Goal: Task Accomplishment & Management: Manage account settings

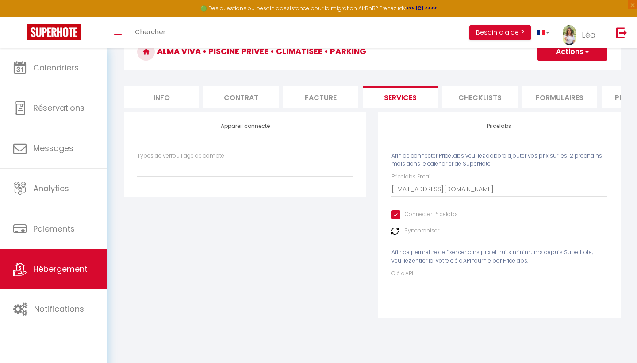
scroll to position [0, 262]
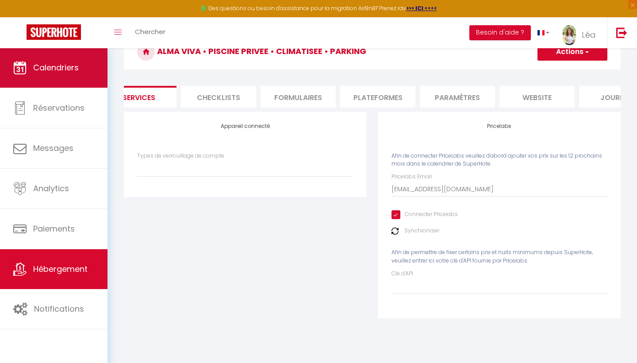
click at [66, 77] on link "Calendriers" at bounding box center [54, 68] width 108 height 40
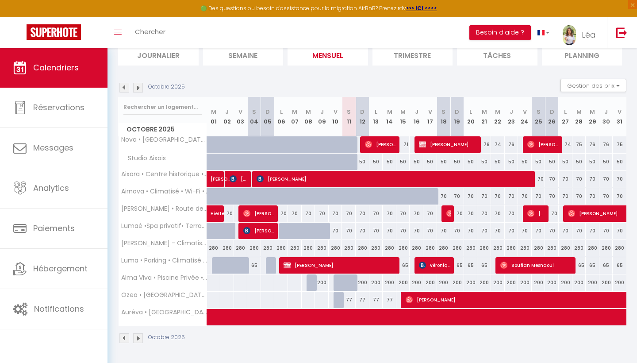
scroll to position [64, 0]
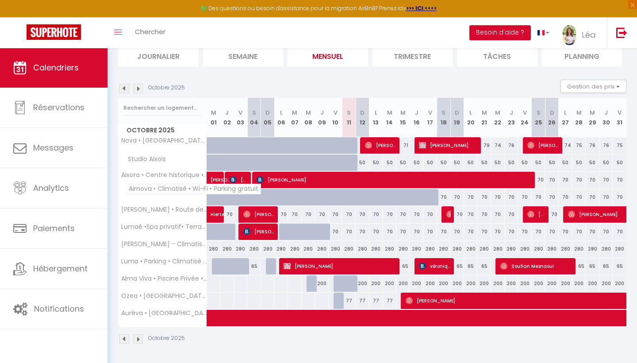
click at [169, 189] on span "Airnova • Climatisé • Wi-Fi • Parking gratuit" at bounding box center [193, 189] width 136 height 11
click at [134, 191] on span "Airnova • Climatisé • Wi-Fi • Parking gratuit" at bounding box center [193, 189] width 136 height 11
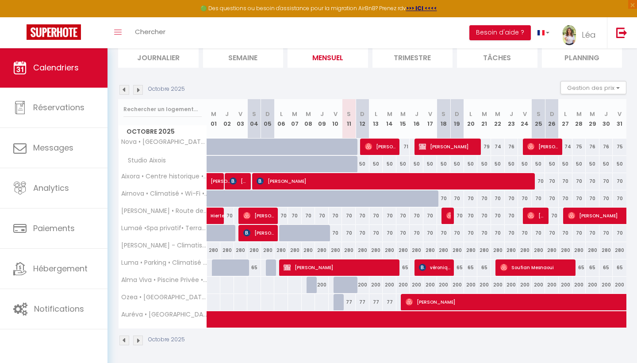
scroll to position [63, 0]
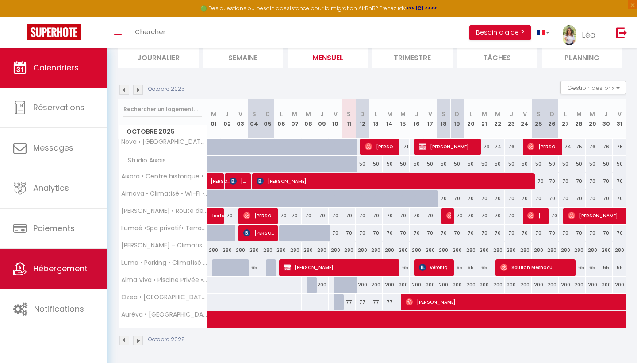
click at [49, 272] on span "Hébergement" at bounding box center [60, 268] width 54 height 11
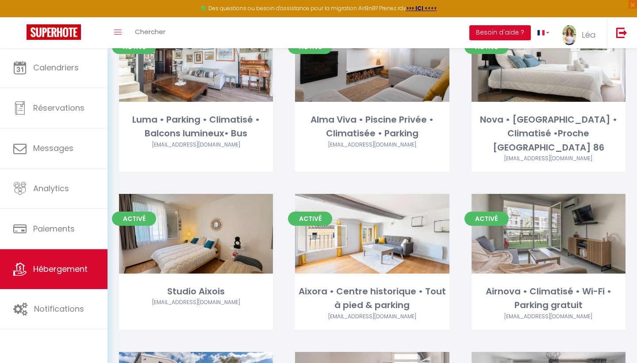
scroll to position [91, 0]
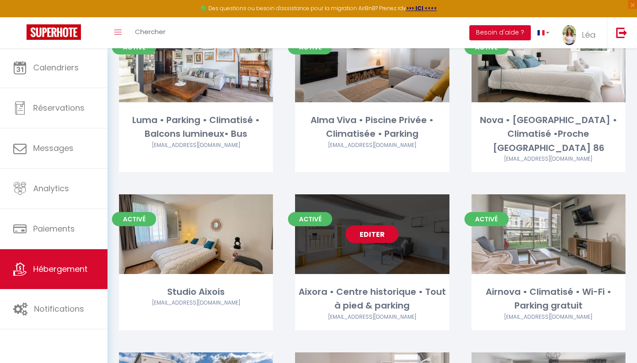
click at [366, 225] on link "Editer" at bounding box center [372, 234] width 53 height 18
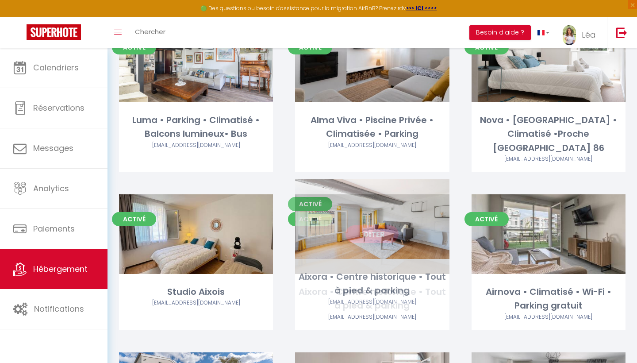
click at [367, 225] on link "Editer" at bounding box center [372, 234] width 53 height 18
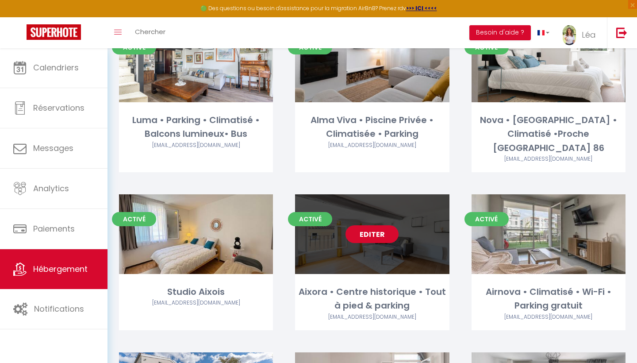
click at [366, 225] on link "Editer" at bounding box center [372, 234] width 53 height 18
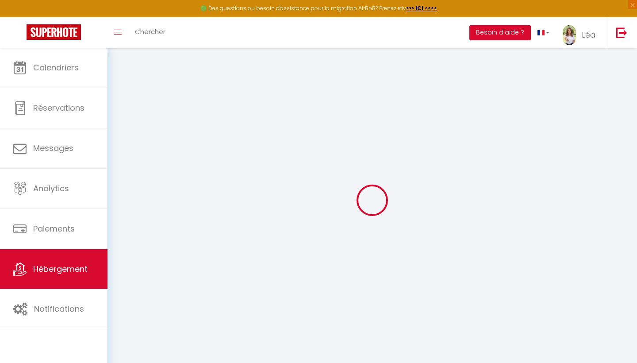
type input "Aixora • Centre historique • Tout à pied & parking"
select select "2"
type input "80"
type input "85"
select select
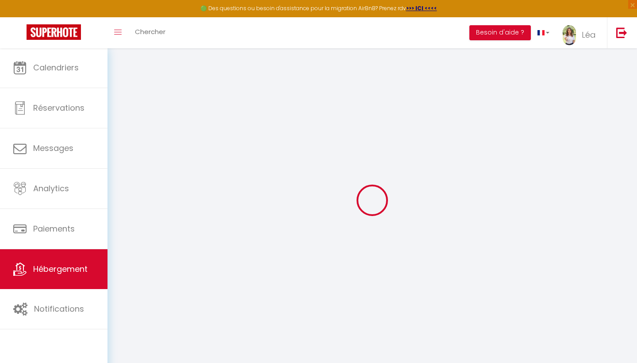
select select
type input "[STREET_ADDRESS]"
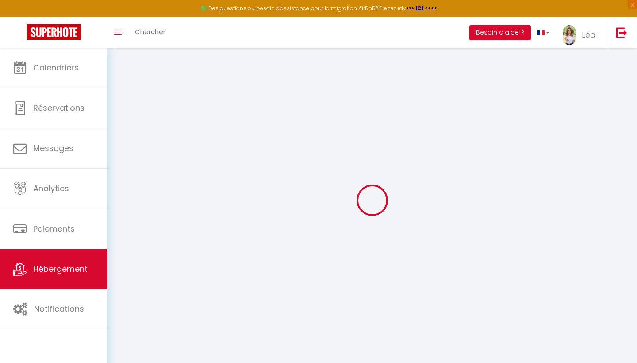
type input "13100"
type input "[GEOGRAPHIC_DATA]"
type input "[EMAIL_ADDRESS][DOMAIN_NAME]"
select select
checkbox input "false"
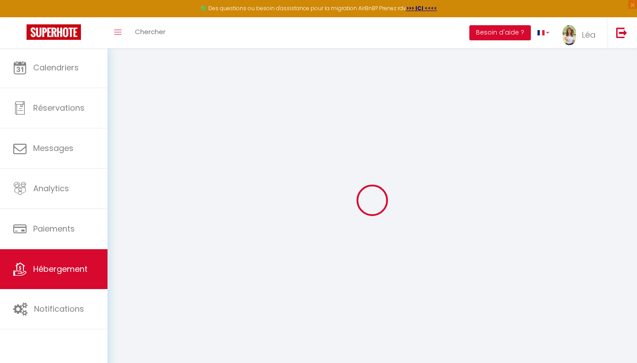
checkbox input "false"
type input "0"
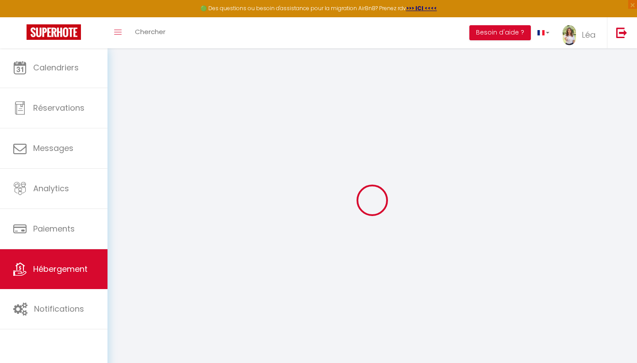
type input "0"
select select
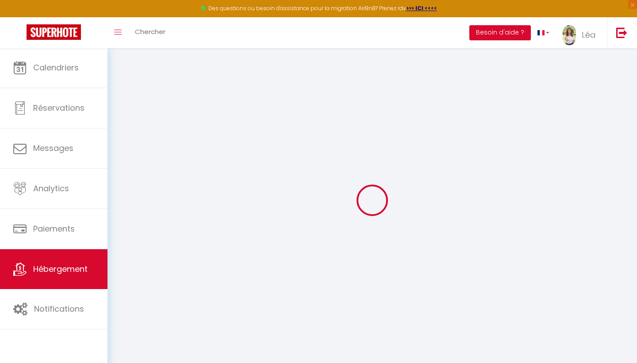
select select
checkbox input "false"
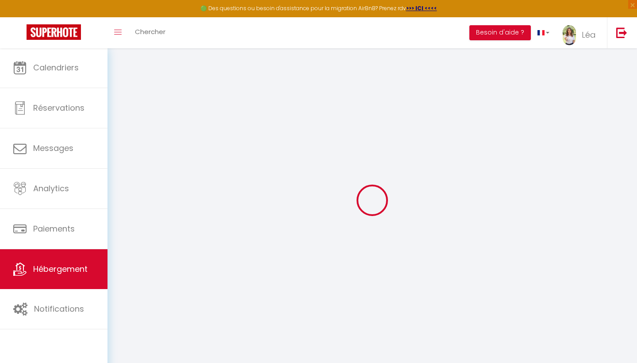
checkbox input "false"
select select
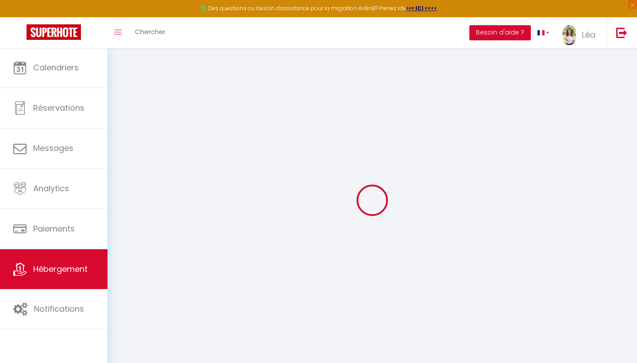
select select
checkbox input "false"
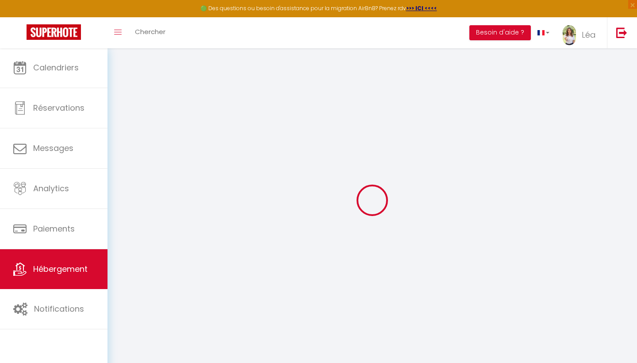
checkbox input "false"
select select
checkbox input "false"
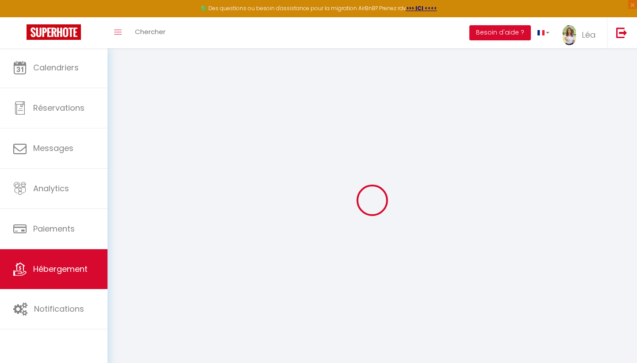
checkbox input "false"
select select "17:00"
select select "23:45"
select select "12:00"
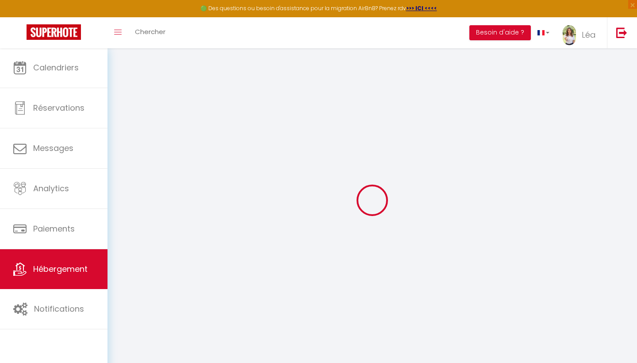
select select "30"
select select "120"
select select "52923"
select select
checkbox input "false"
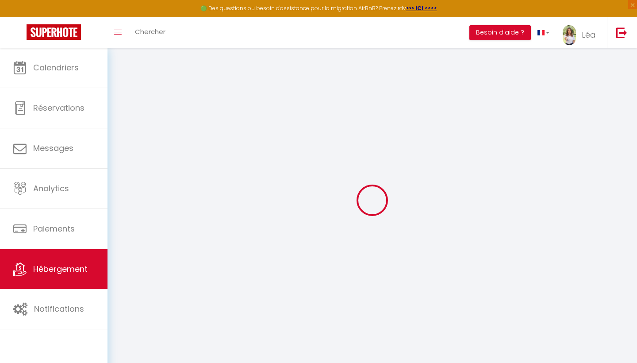
checkbox input "false"
select select
checkbox input "false"
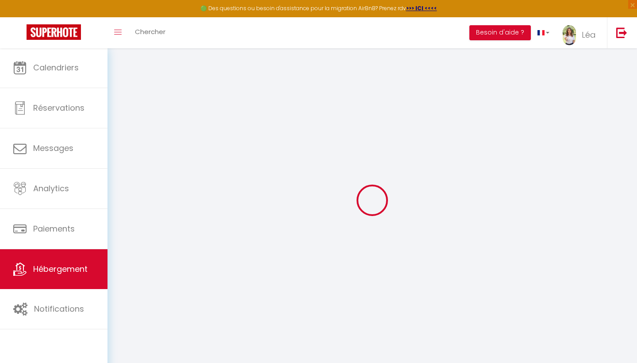
checkbox input "false"
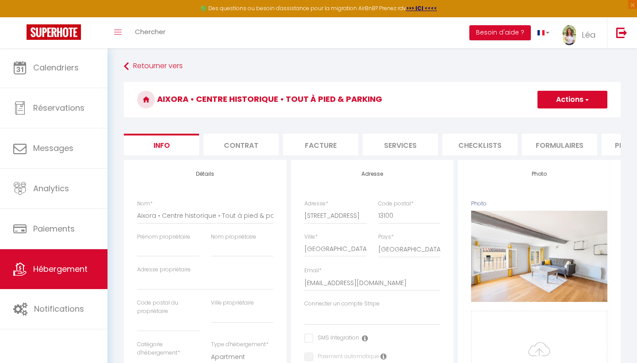
select select
checkbox input "false"
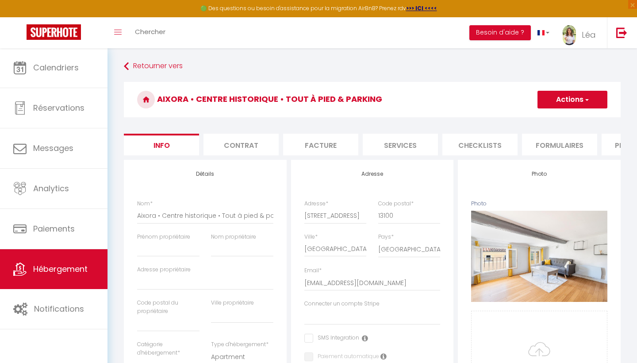
drag, startPoint x: 367, startPoint y: 214, endPoint x: 311, endPoint y: 219, distance: 56.5
click at [311, 219] on div "Adresse * [STREET_ADDRESS]" at bounding box center [336, 216] width 74 height 33
drag, startPoint x: 304, startPoint y: 216, endPoint x: 358, endPoint y: 215, distance: 54.0
click at [353, 215] on div "Adresse * [STREET_ADDRESS]" at bounding box center [336, 216] width 74 height 33
click at [358, 215] on input "[STREET_ADDRESS]" at bounding box center [335, 216] width 62 height 16
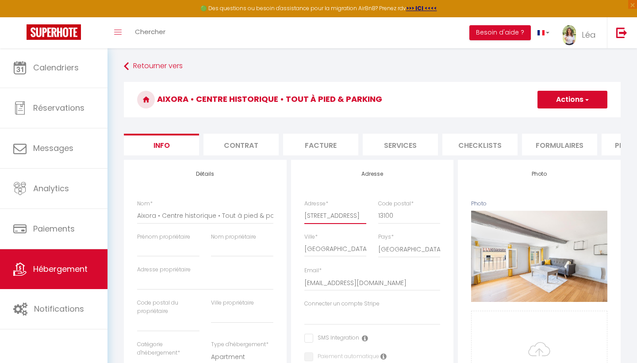
click at [304, 215] on input "[STREET_ADDRESS]" at bounding box center [335, 216] width 62 height 16
drag, startPoint x: 304, startPoint y: 215, endPoint x: 350, endPoint y: 212, distance: 46.6
click at [350, 213] on input "[STREET_ADDRESS]" at bounding box center [335, 216] width 62 height 16
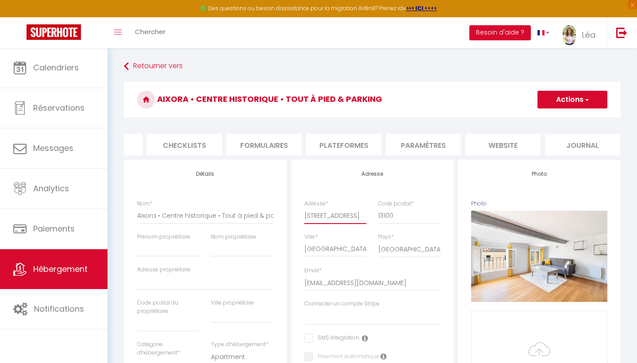
scroll to position [0, 295]
click at [498, 139] on li "website" at bounding box center [503, 145] width 75 height 22
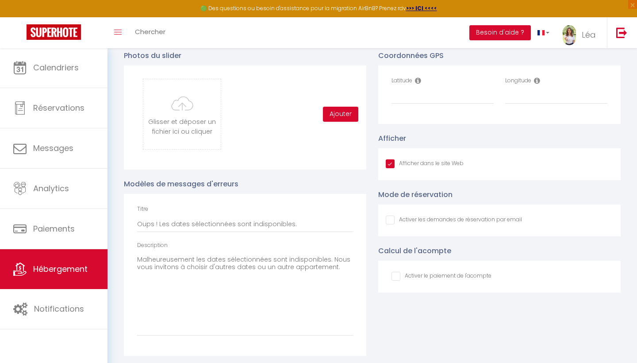
scroll to position [936, 0]
click at [404, 100] on input "Latitude" at bounding box center [443, 97] width 102 height 16
paste input "43.5296384"
type input "43.5296384"
click at [522, 92] on input "Longitude" at bounding box center [556, 97] width 102 height 16
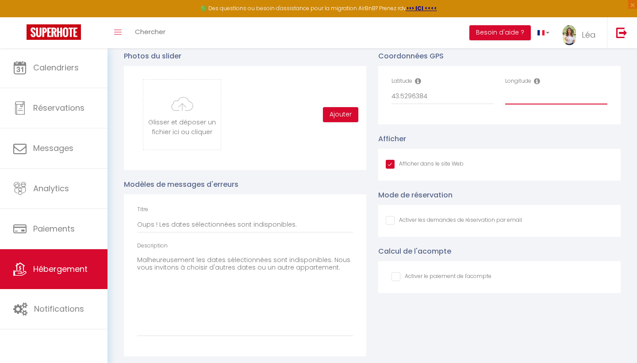
paste input "5.4443682"
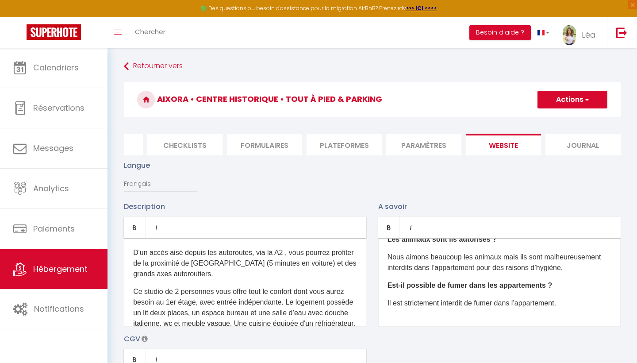
scroll to position [0, 0]
type input "5.4443682"
click at [574, 106] on button "Actions" at bounding box center [573, 100] width 70 height 18
click at [559, 118] on input "Enregistrer" at bounding box center [562, 119] width 33 height 9
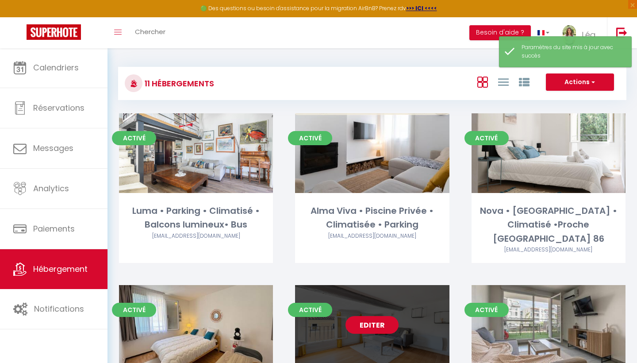
click at [367, 316] on link "Editer" at bounding box center [372, 325] width 53 height 18
select select "3"
select select "2"
select select "1"
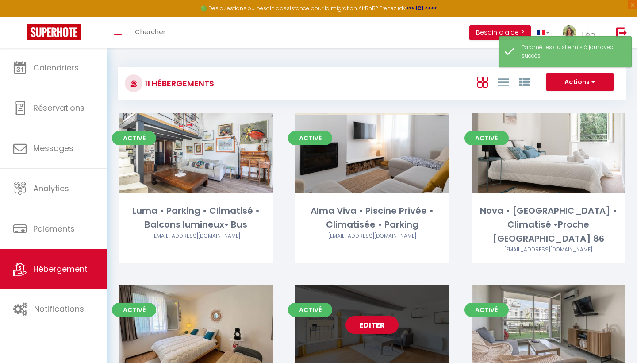
select select
select select "28"
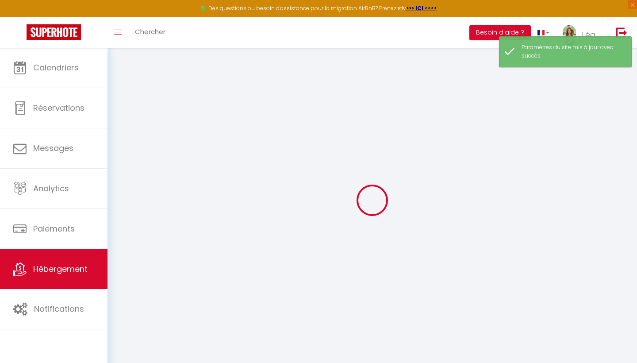
select select
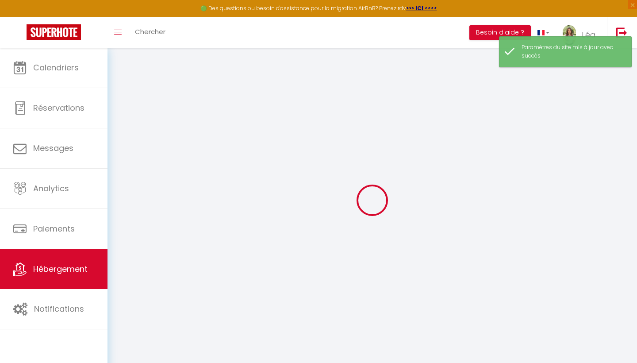
select select
checkbox input "false"
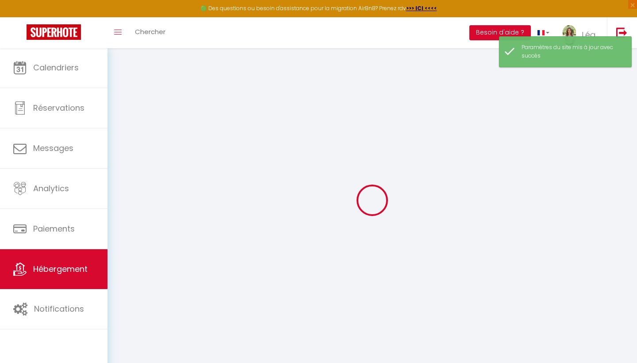
select select
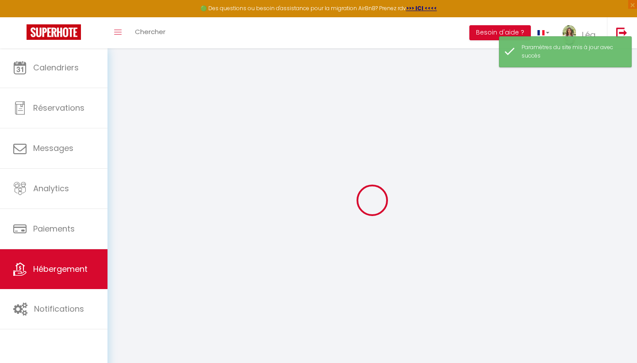
select select
checkbox input "false"
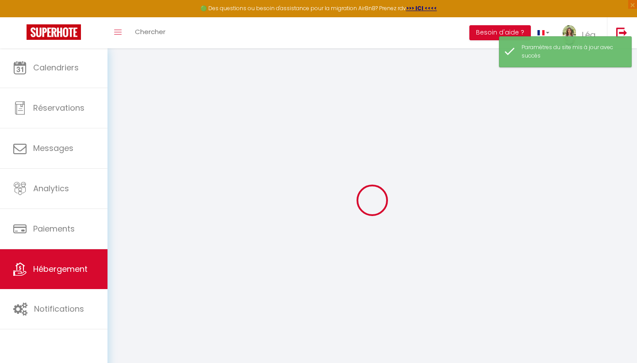
checkbox input "false"
select select
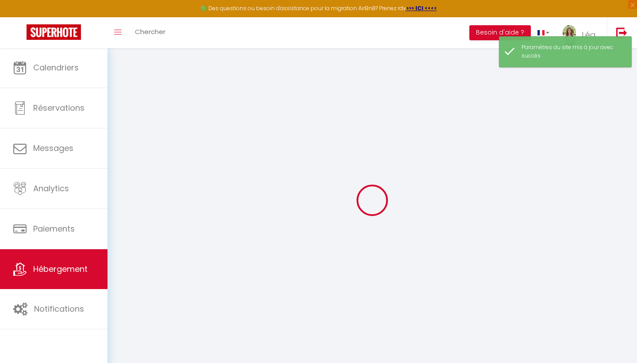
select select
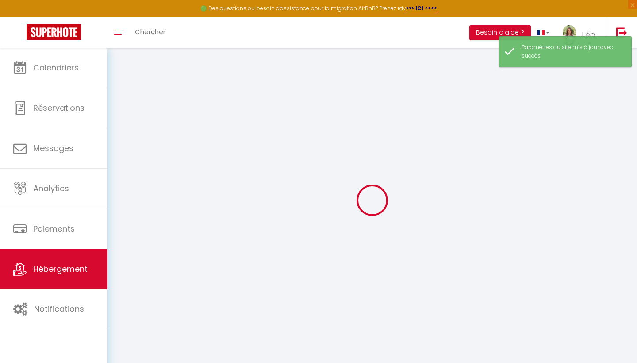
checkbox input "false"
select select
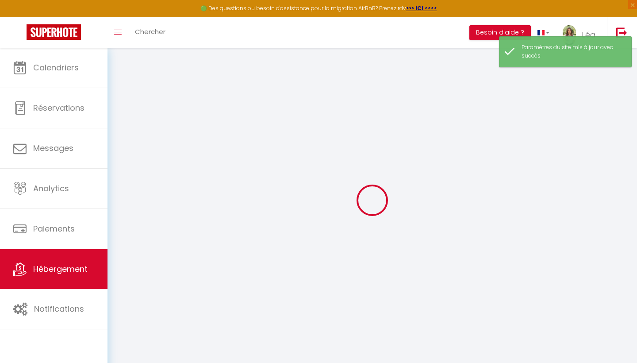
select select
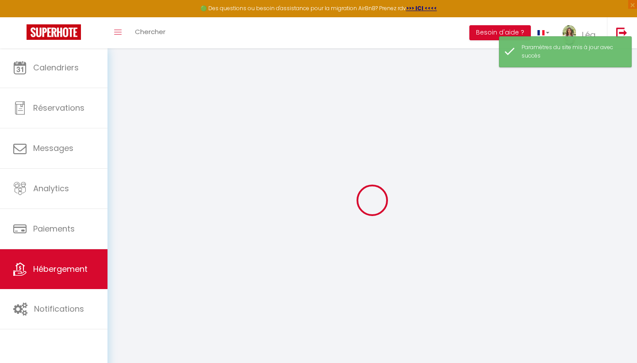
select select
checkbox input "false"
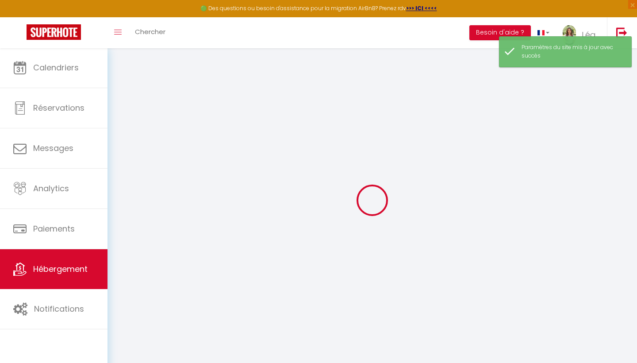
checkbox input "false"
select select
type input "Aixora • Centre historique • Tout à pied & parking"
select select "2"
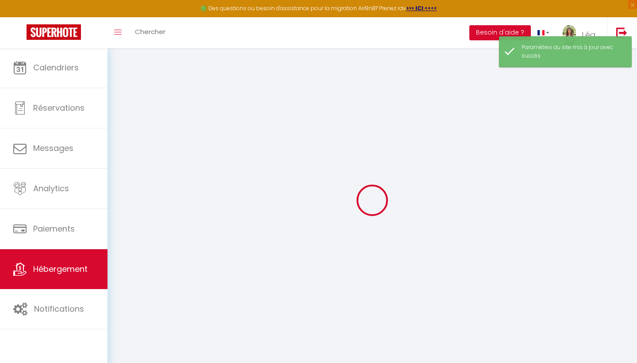
type input "80"
type input "85"
select select
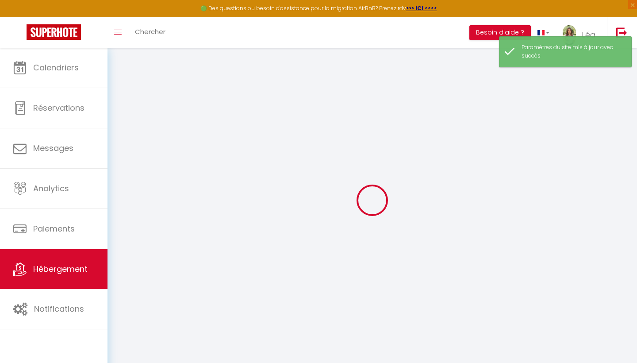
select select
type input "[STREET_ADDRESS]"
type input "13100"
type input "[GEOGRAPHIC_DATA]"
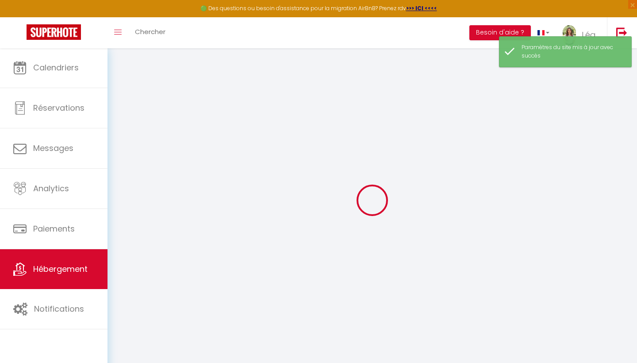
type input "[EMAIL_ADDRESS][DOMAIN_NAME]"
select select
checkbox input "false"
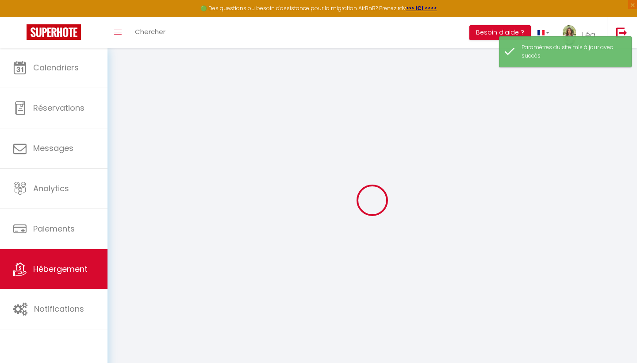
checkbox input "false"
type input "0"
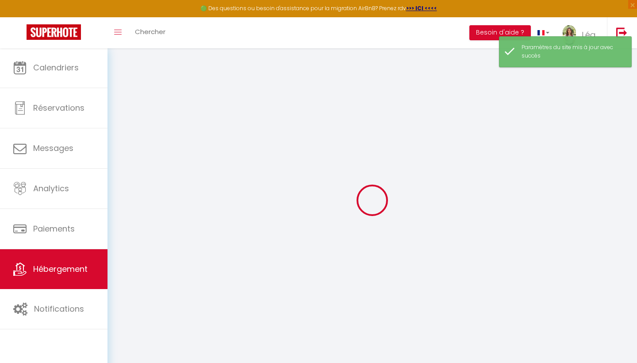
select select
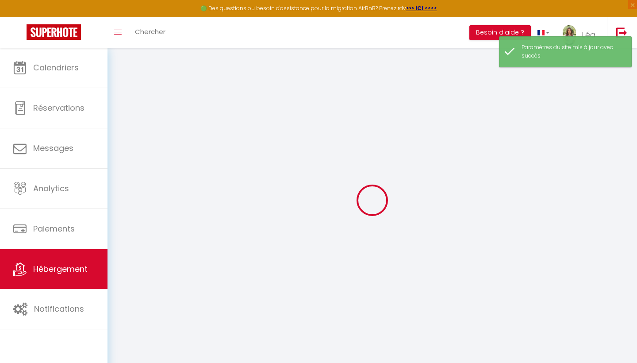
select select
checkbox input "false"
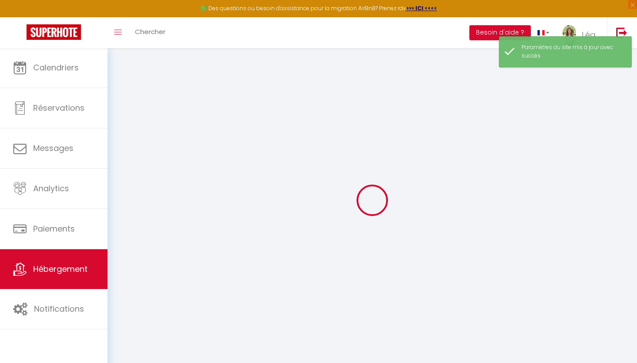
select select
checkbox input "false"
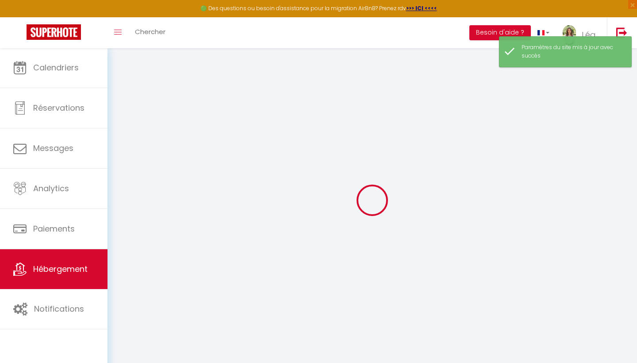
select select "17:00"
select select "23:45"
select select "12:00"
select select "30"
select select "120"
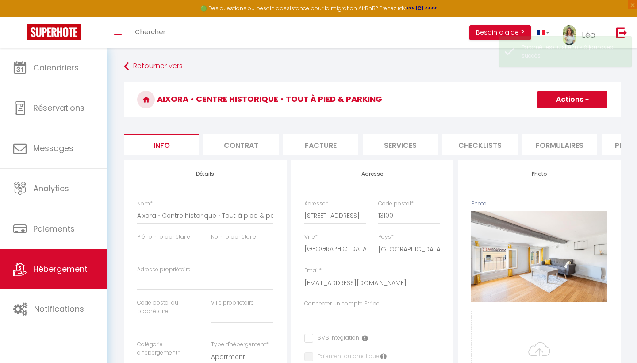
click at [251, 148] on li "Contrat" at bounding box center [241, 145] width 75 height 22
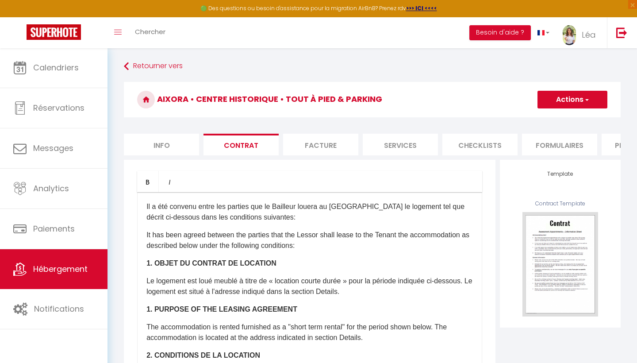
click at [333, 139] on li "Facture" at bounding box center [320, 145] width 75 height 22
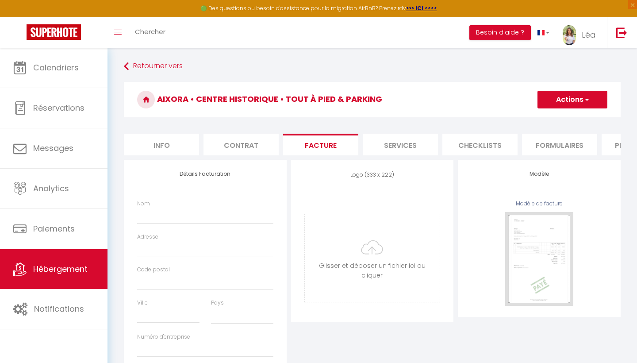
select select
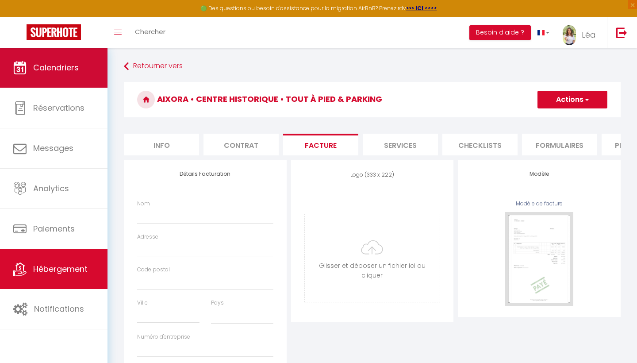
click at [76, 74] on link "Calendriers" at bounding box center [54, 68] width 108 height 40
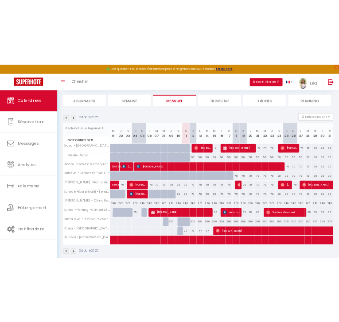
scroll to position [51, 0]
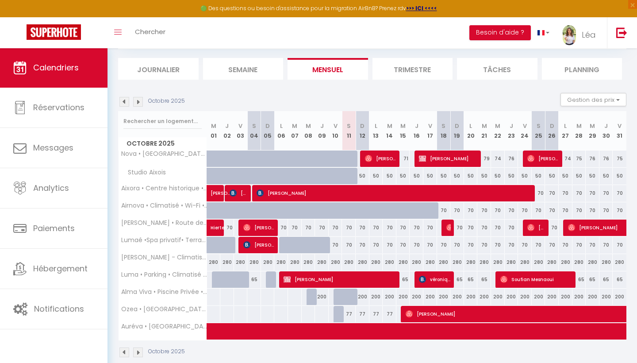
click at [540, 194] on div "70" at bounding box center [539, 193] width 14 height 16
type input "70"
type input "Sam 25 Octobre 2025"
type input "Dim 26 Octobre 2025"
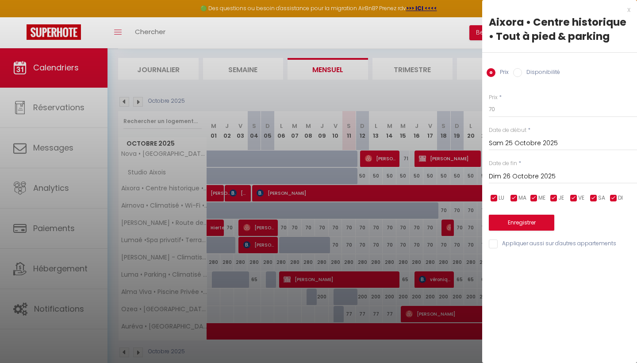
click at [524, 72] on label "Disponibilité" at bounding box center [541, 73] width 38 height 10
click at [522, 72] on input "Disponibilité" at bounding box center [517, 72] width 9 height 9
radio input "true"
radio input "false"
click at [515, 142] on input "Sam 25 Octobre 2025" at bounding box center [563, 145] width 148 height 12
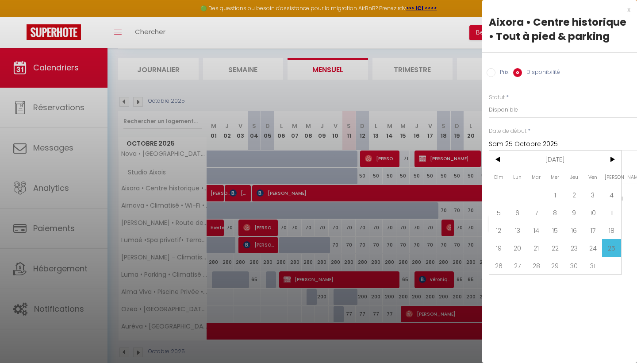
click at [616, 250] on span "25" at bounding box center [611, 248] width 19 height 18
